Goal: Task Accomplishment & Management: Use online tool/utility

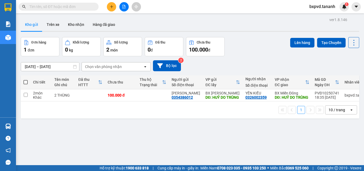
click at [77, 6] on input "text" at bounding box center [60, 7] width 63 height 6
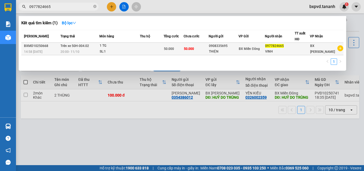
type input "0977824665"
click at [288, 48] on div "0977824665" at bounding box center [279, 46] width 29 height 6
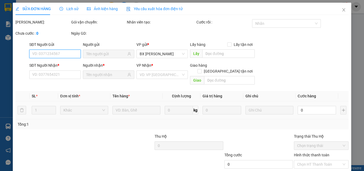
type input "0908335695"
type input "THIỆN"
type input "0977824665"
type input "VINH"
type input "50.000"
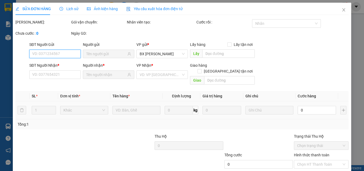
type input "50.000"
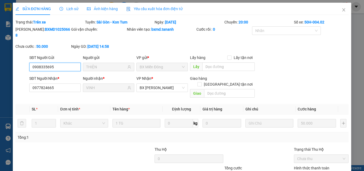
scroll to position [35, 0]
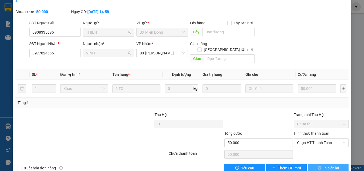
click at [330, 165] on span "In biên lai" at bounding box center [330, 168] width 15 height 6
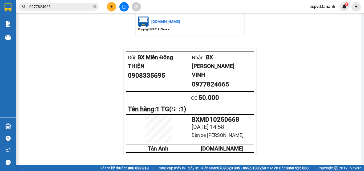
scroll to position [607, 0]
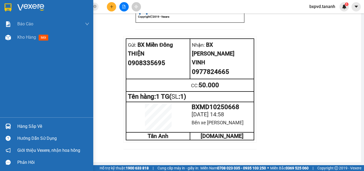
drag, startPoint x: 11, startPoint y: 11, endPoint x: 6, endPoint y: 82, distance: 71.0
drag, startPoint x: 2, startPoint y: 91, endPoint x: 0, endPoint y: 104, distance: 13.0
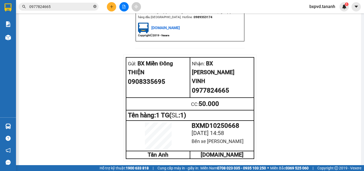
click at [95, 7] on icon "close-circle" at bounding box center [94, 6] width 3 height 3
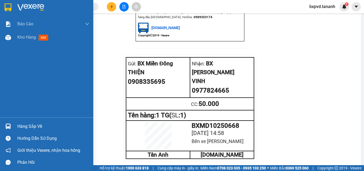
click at [12, 9] on div at bounding box center [7, 7] width 9 height 9
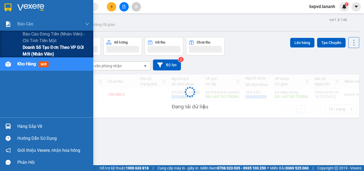
click at [48, 48] on span "Doanh số tạo đơn theo VP gửi mới (nhân viên)" at bounding box center [56, 50] width 67 height 13
